Goal: Task Accomplishment & Management: Use online tool/utility

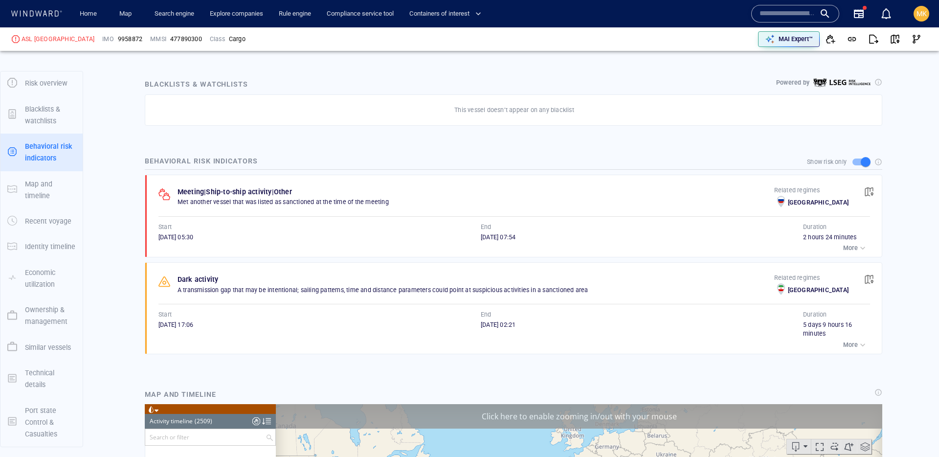
scroll to position [67249, 0]
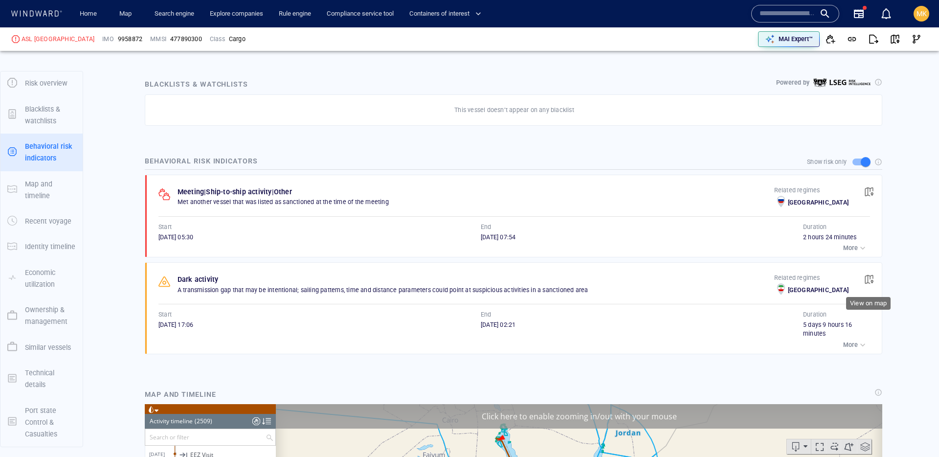
click at [875, 278] on button "button" at bounding box center [870, 280] width 22 height 22
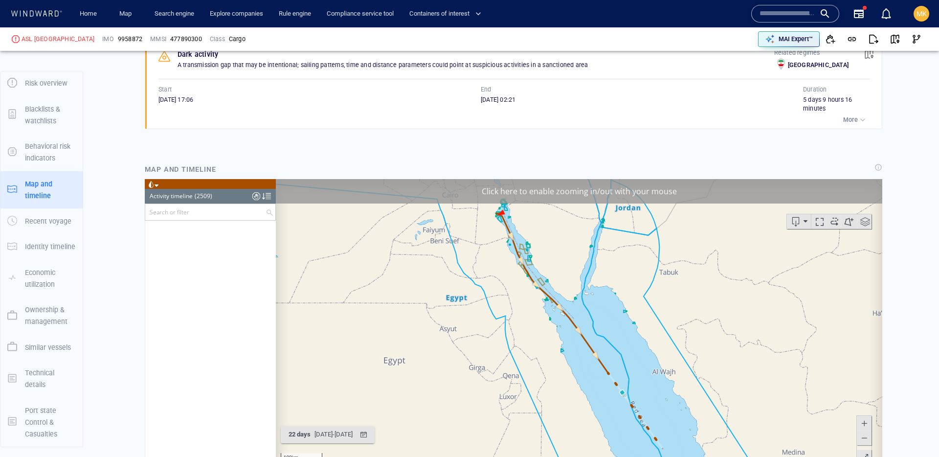
scroll to position [60487, 0]
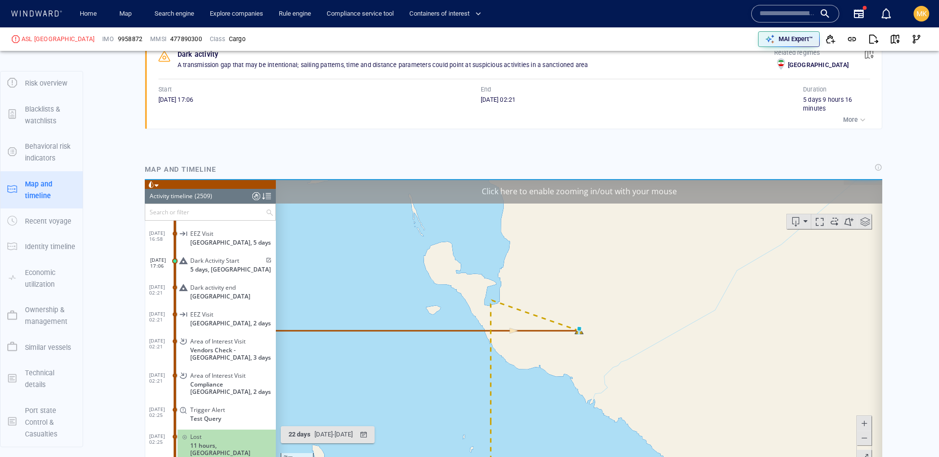
click at [266, 257] on span at bounding box center [268, 260] width 8 height 6
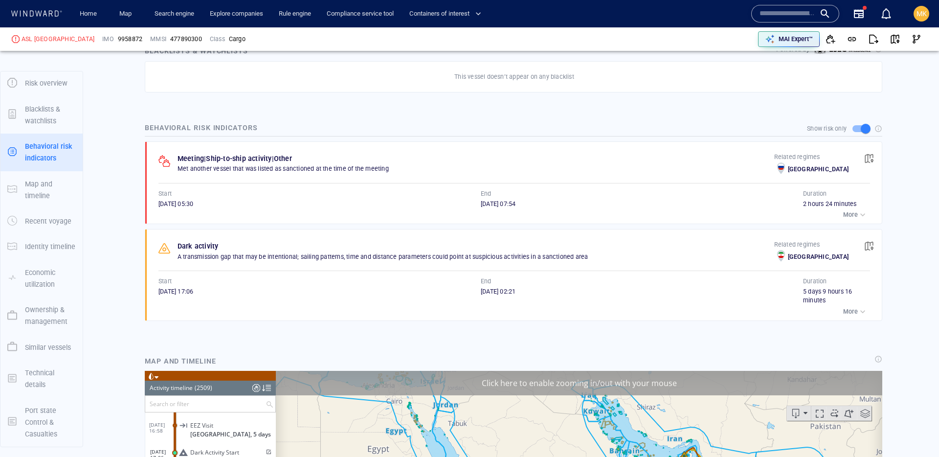
scroll to position [583, 0]
click at [872, 161] on span "button" at bounding box center [869, 160] width 10 height 10
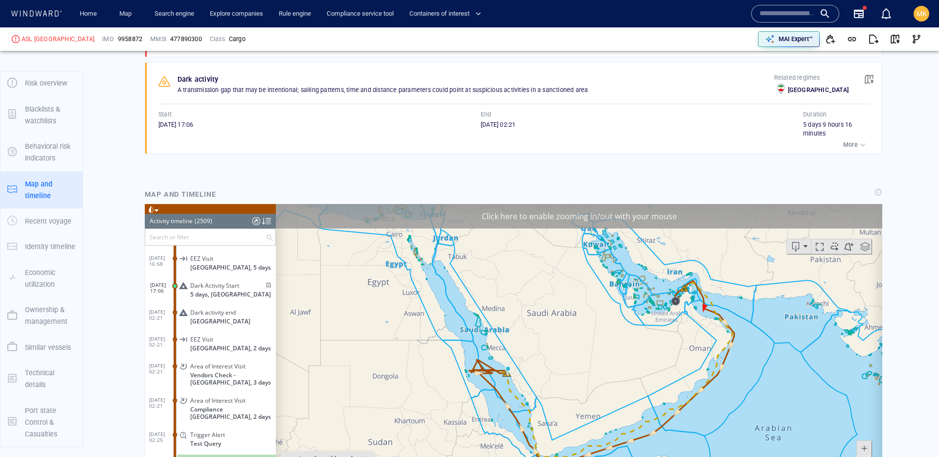
scroll to position [775, 0]
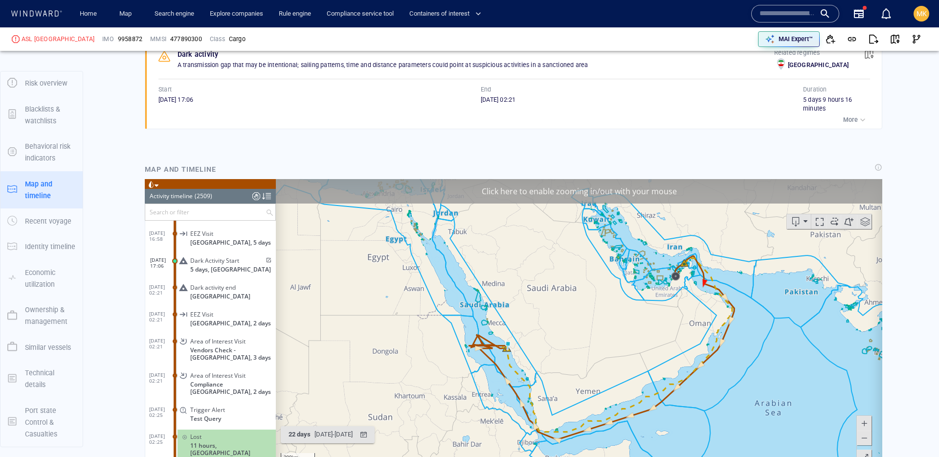
scroll to position [62855, 0]
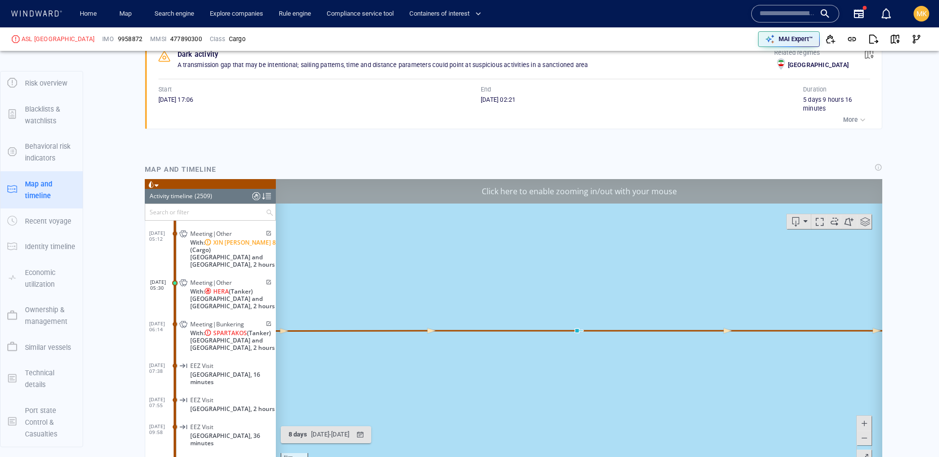
click at [265, 285] on span at bounding box center [268, 282] width 8 height 6
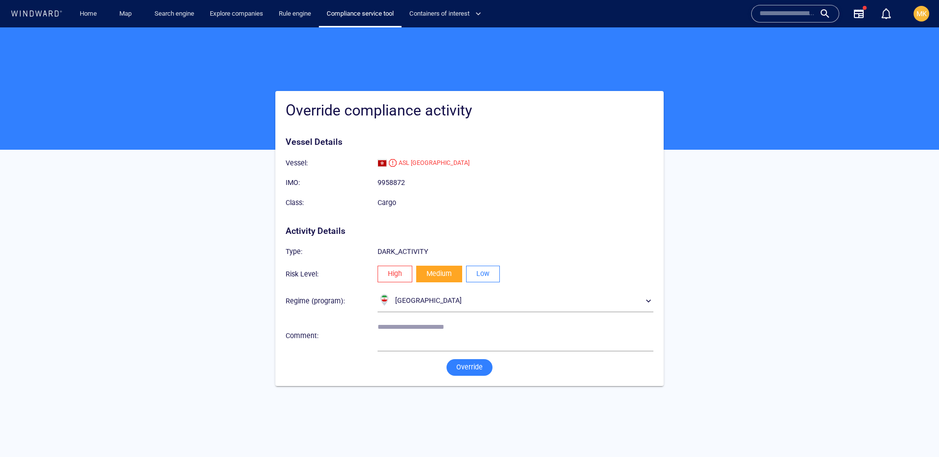
click at [481, 279] on span "Low" at bounding box center [482, 274] width 13 height 12
click at [435, 342] on textarea at bounding box center [516, 335] width 276 height 25
type textarea "**********"
click at [473, 370] on span "Override" at bounding box center [469, 367] width 26 height 12
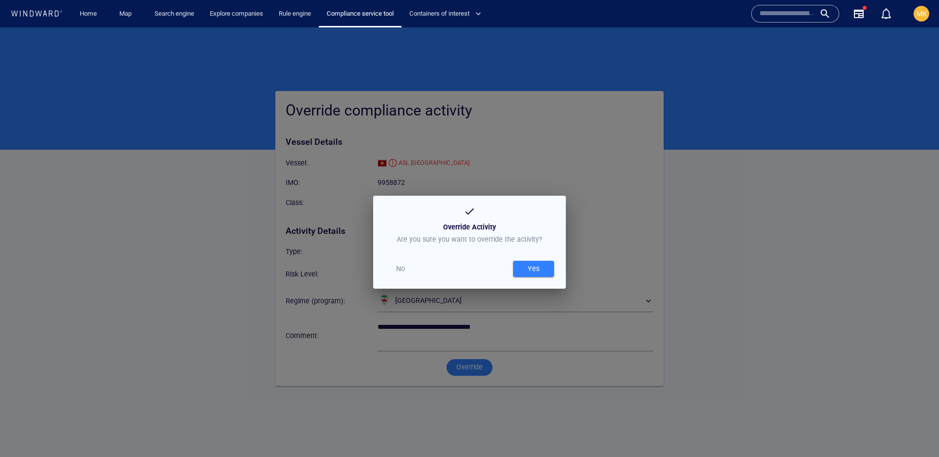
drag, startPoint x: 530, startPoint y: 263, endPoint x: 523, endPoint y: 273, distance: 12.3
click at [530, 263] on div "Yes" at bounding box center [534, 269] width 16 height 16
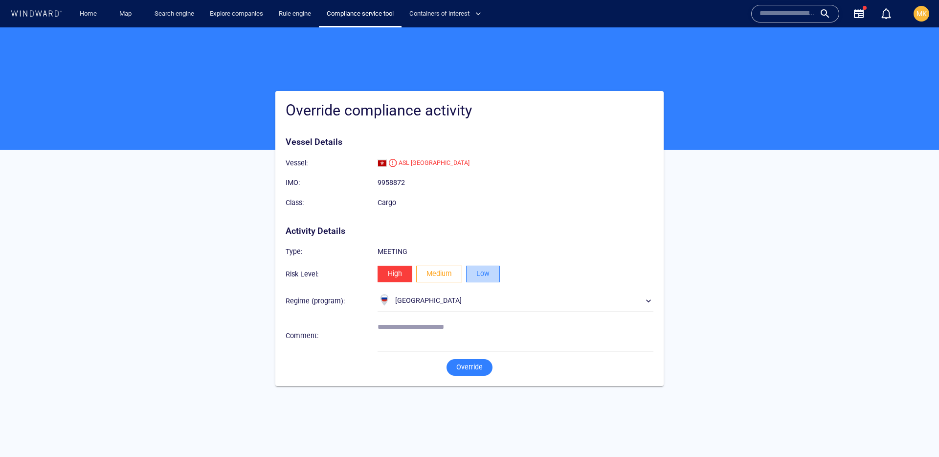
click at [481, 278] on span "Low" at bounding box center [482, 274] width 13 height 12
click at [405, 340] on textarea at bounding box center [516, 335] width 276 height 25
type textarea "**********"
click at [463, 372] on span "Override" at bounding box center [469, 367] width 26 height 12
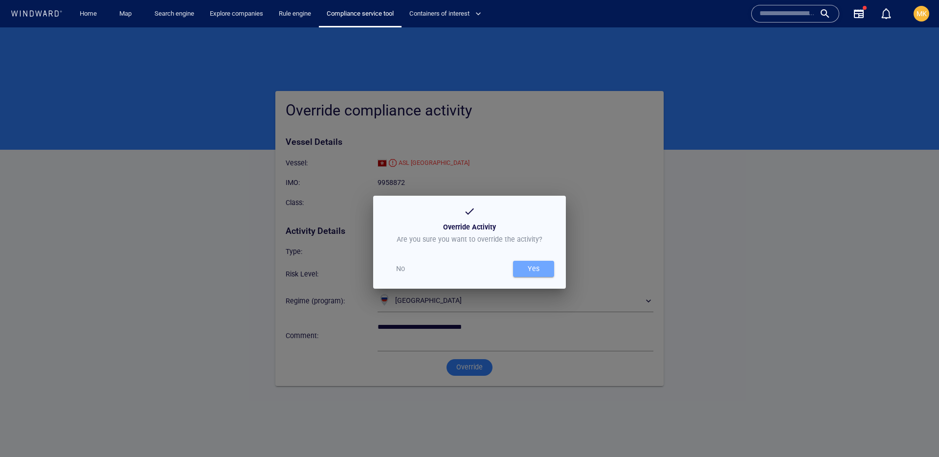
click at [526, 269] on div "Yes" at bounding box center [534, 269] width 16 height 16
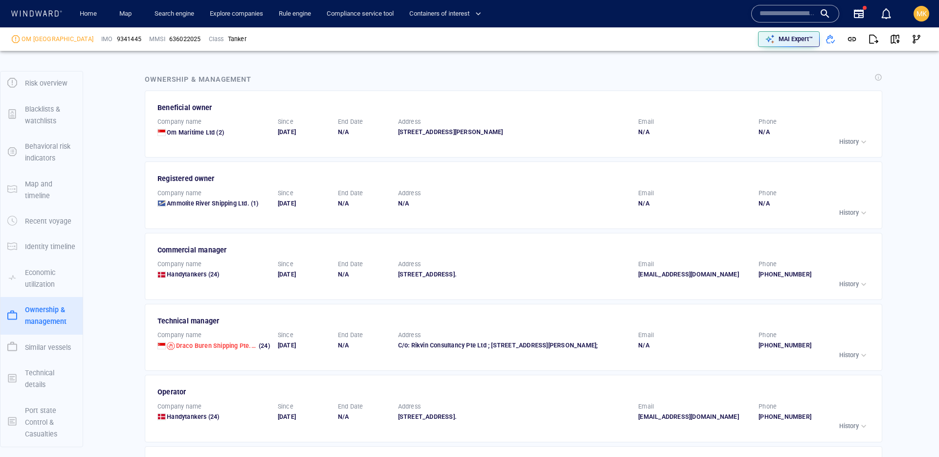
scroll to position [1475, 0]
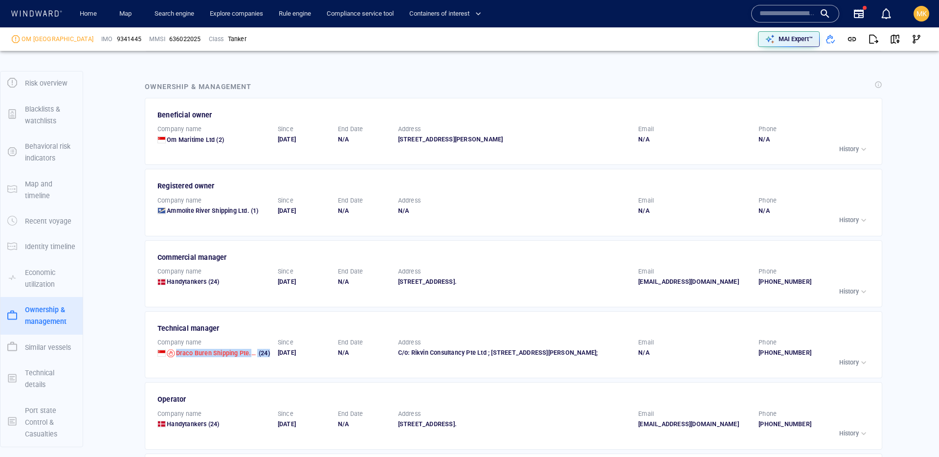
scroll to position [1476, 0]
